Goal: Task Accomplishment & Management: Use online tool/utility

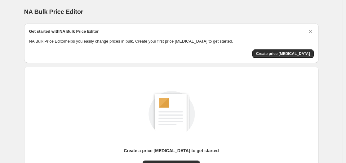
scroll to position [68, 0]
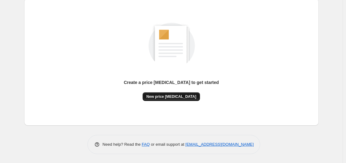
click at [176, 96] on span "New price change job" at bounding box center [171, 96] width 50 height 5
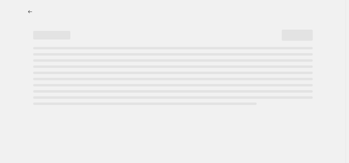
select select "percentage"
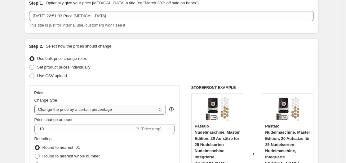
scroll to position [124, 0]
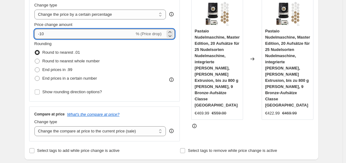
click at [99, 31] on input "-10" at bounding box center [84, 34] width 100 height 10
type input "-1"
type input "-35"
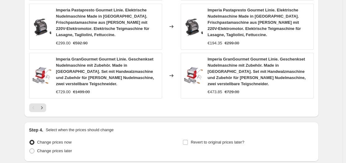
scroll to position [515, 0]
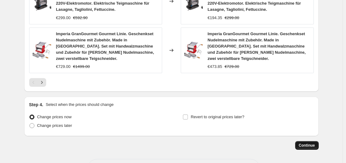
click at [304, 143] on span "Continue" at bounding box center [306, 145] width 16 height 5
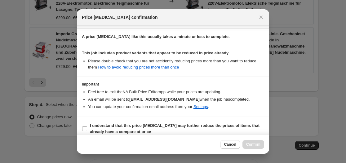
scroll to position [97, 0]
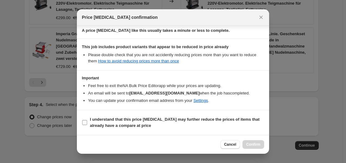
click at [87, 122] on span ":r20:" at bounding box center [85, 123] width 6 height 6
click at [87, 122] on input "I understand that this price change job may further reduce the prices of items …" at bounding box center [84, 122] width 5 height 5
checkbox input "true"
click at [257, 148] on button "Confirm" at bounding box center [253, 145] width 22 height 9
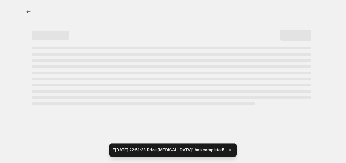
select select "percentage"
